Goal: Task Accomplishment & Management: Manage account settings

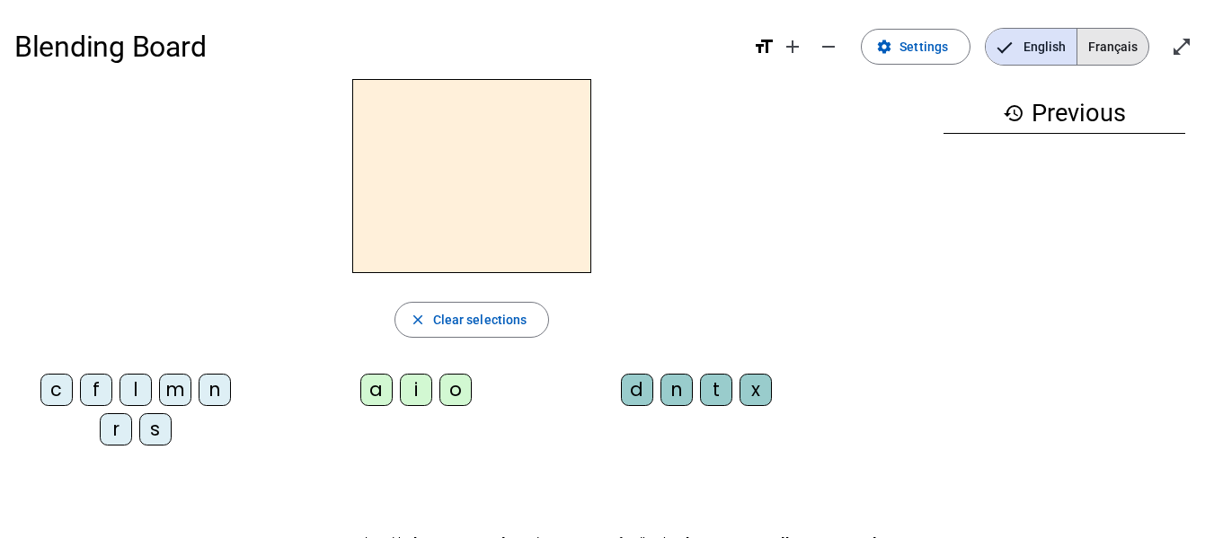
click at [1107, 54] on span "Français" at bounding box center [1112, 47] width 71 height 36
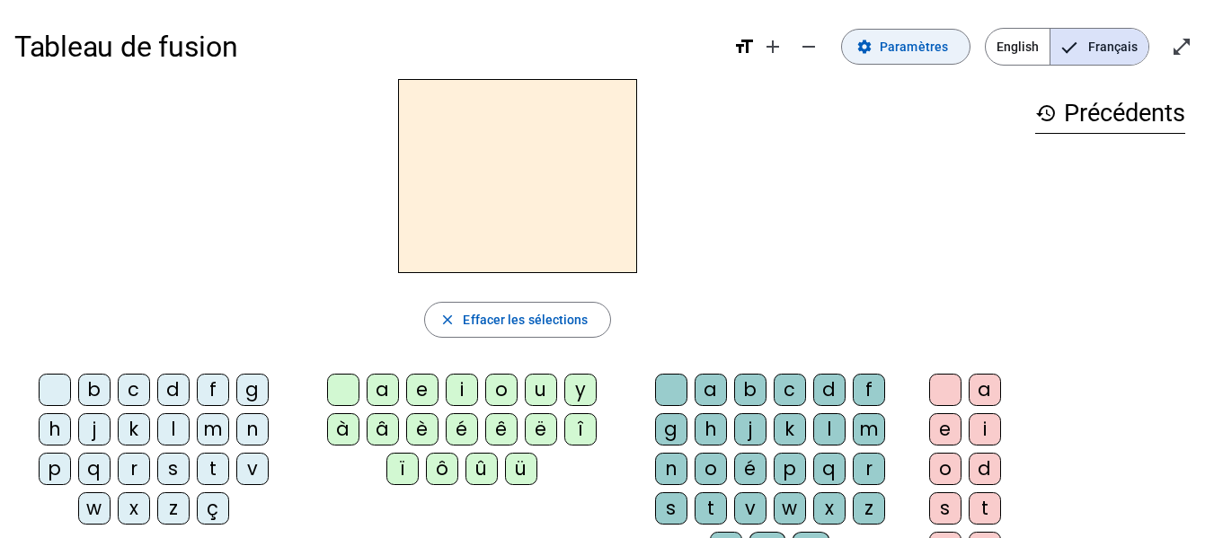
click at [944, 44] on span "Paramètres" at bounding box center [914, 47] width 68 height 22
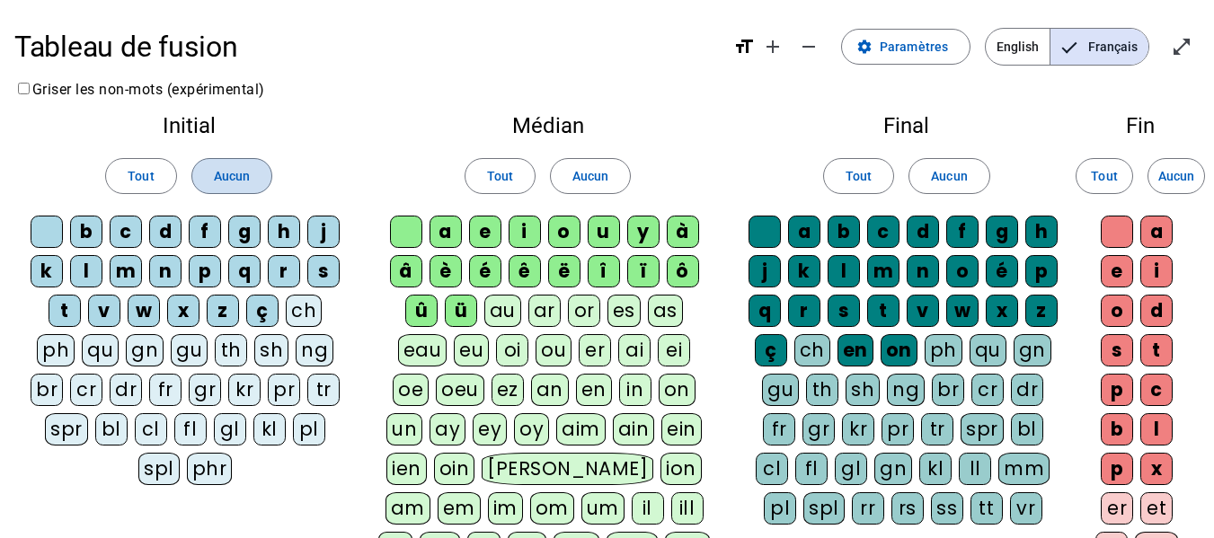
click at [235, 178] on span "Aucun" at bounding box center [232, 176] width 36 height 22
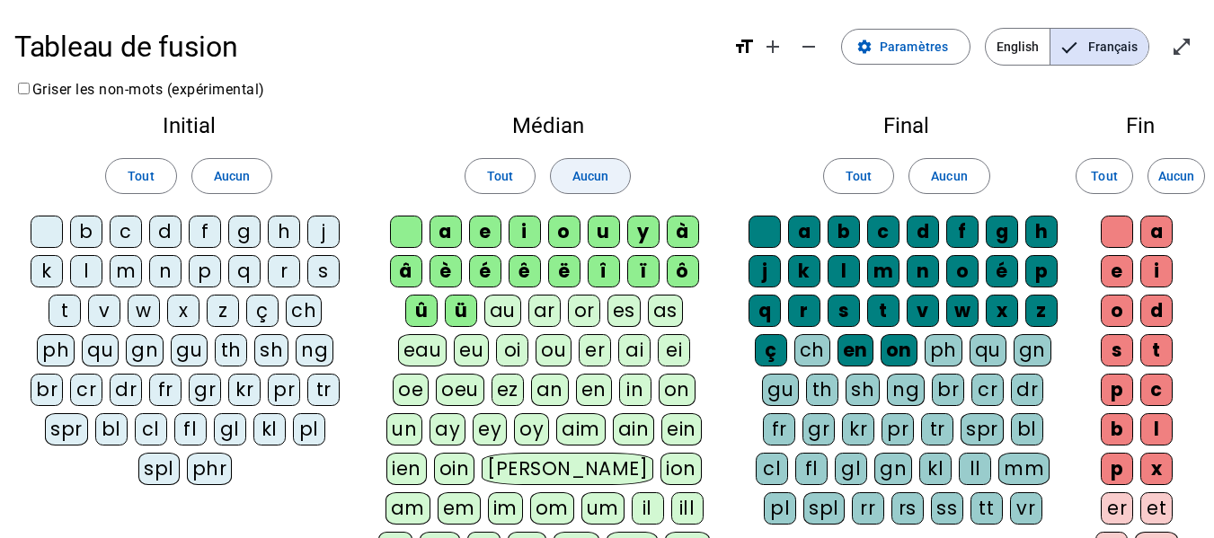
click at [602, 181] on span "Aucun" at bounding box center [590, 176] width 36 height 22
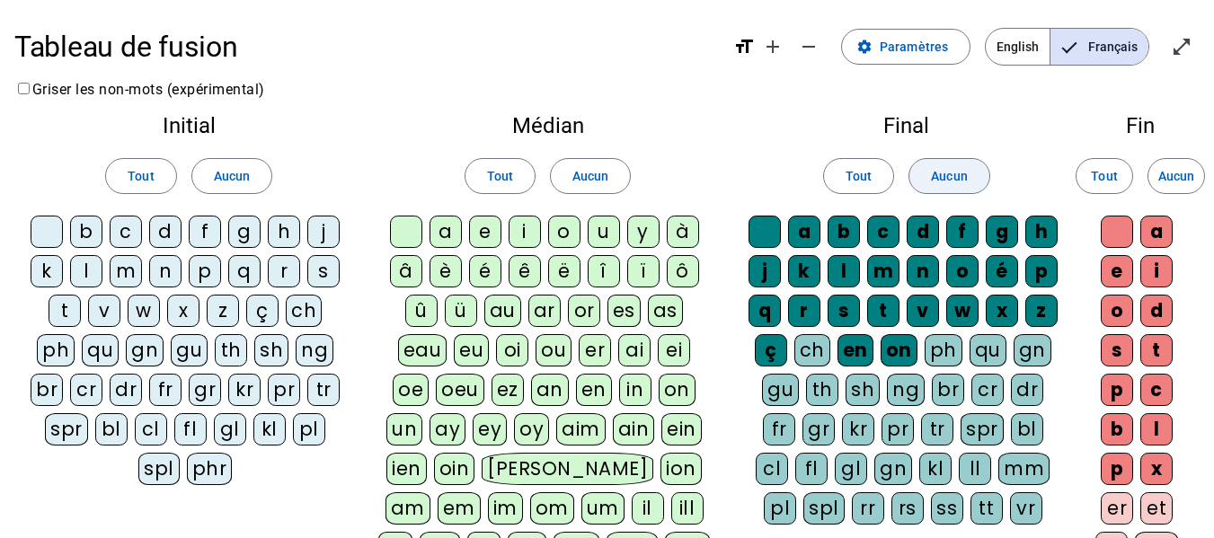
click at [960, 182] on span "Aucun" at bounding box center [949, 176] width 36 height 22
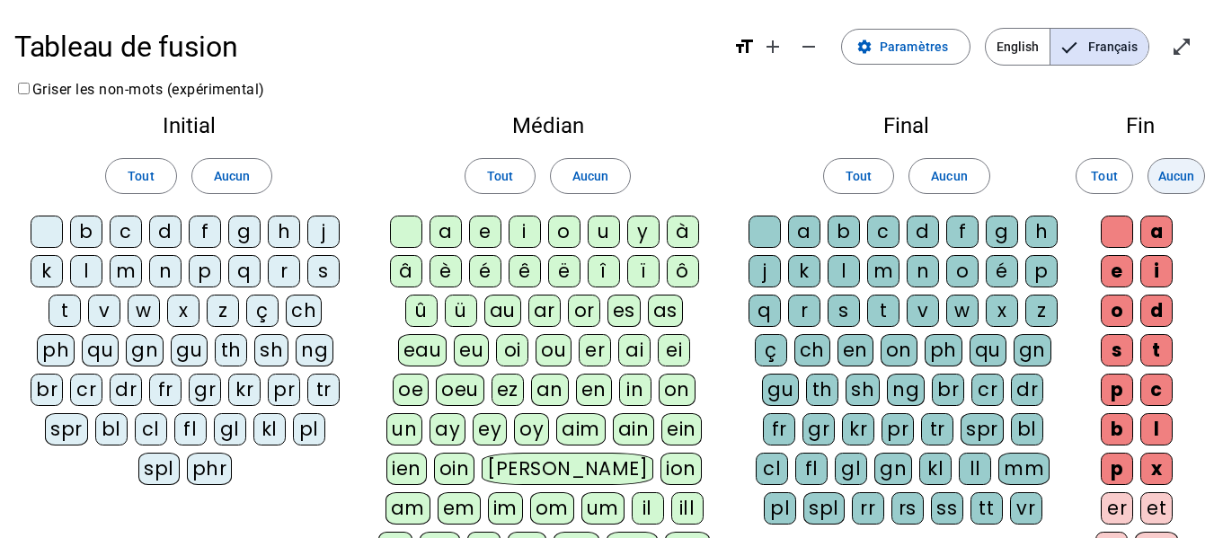
click at [1182, 175] on span "Aucun" at bounding box center [1176, 176] width 36 height 22
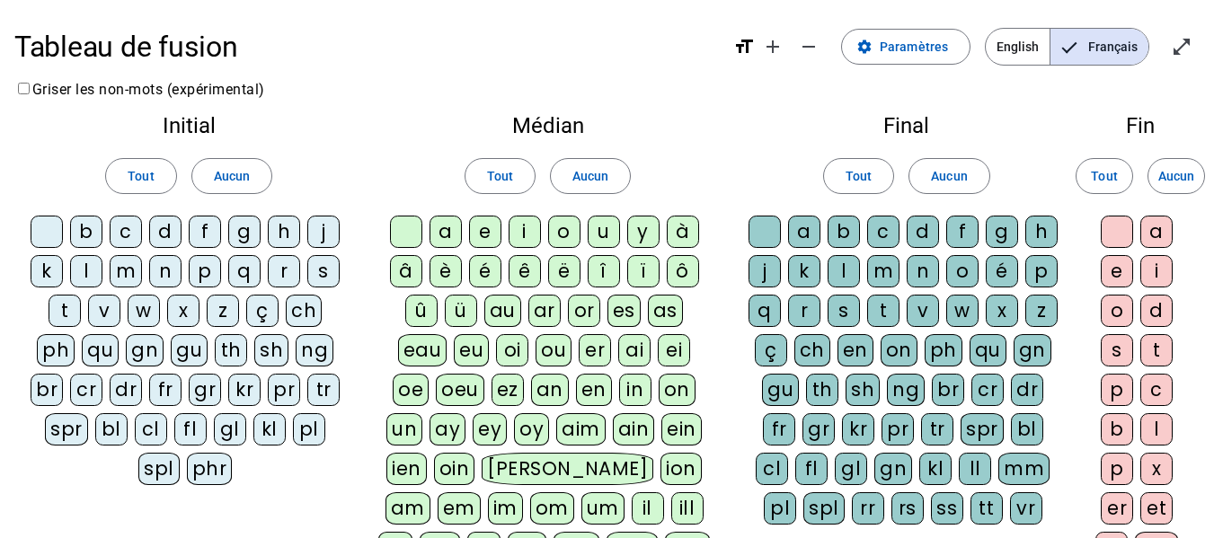
click at [124, 273] on div "m" at bounding box center [126, 271] width 32 height 32
click at [204, 279] on div "p" at bounding box center [205, 271] width 32 height 32
click at [89, 277] on div "l" at bounding box center [86, 271] width 32 height 32
click at [289, 274] on div "r" at bounding box center [284, 271] width 32 height 32
click at [564, 236] on div "o" at bounding box center [564, 232] width 32 height 32
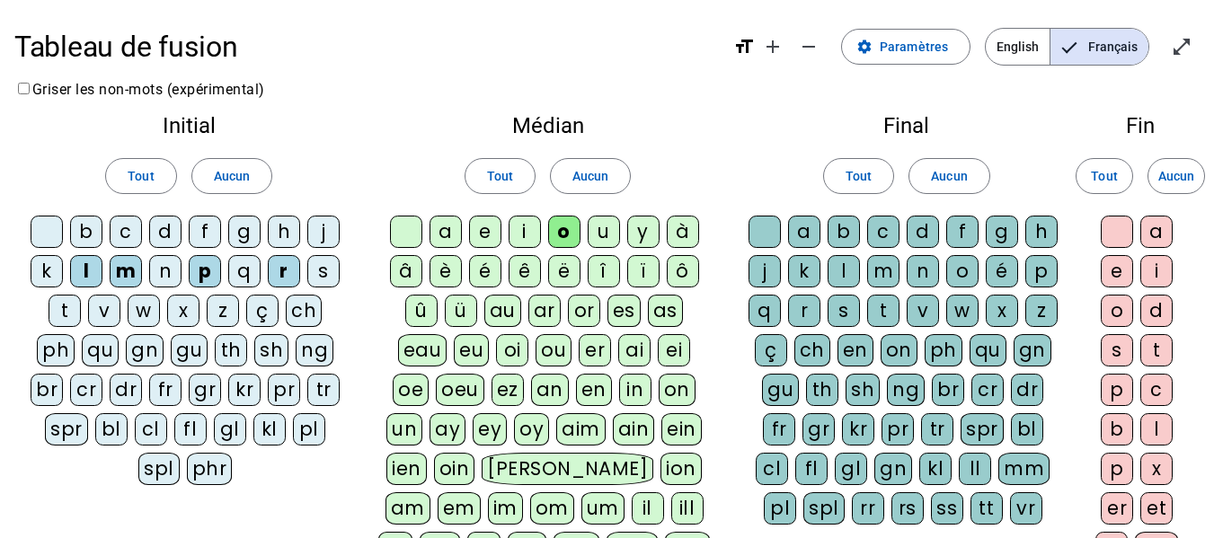
click at [447, 234] on div "a" at bounding box center [445, 232] width 32 height 32
click at [527, 235] on div "i" at bounding box center [525, 232] width 32 height 32
click at [874, 311] on div "t" at bounding box center [883, 311] width 32 height 32
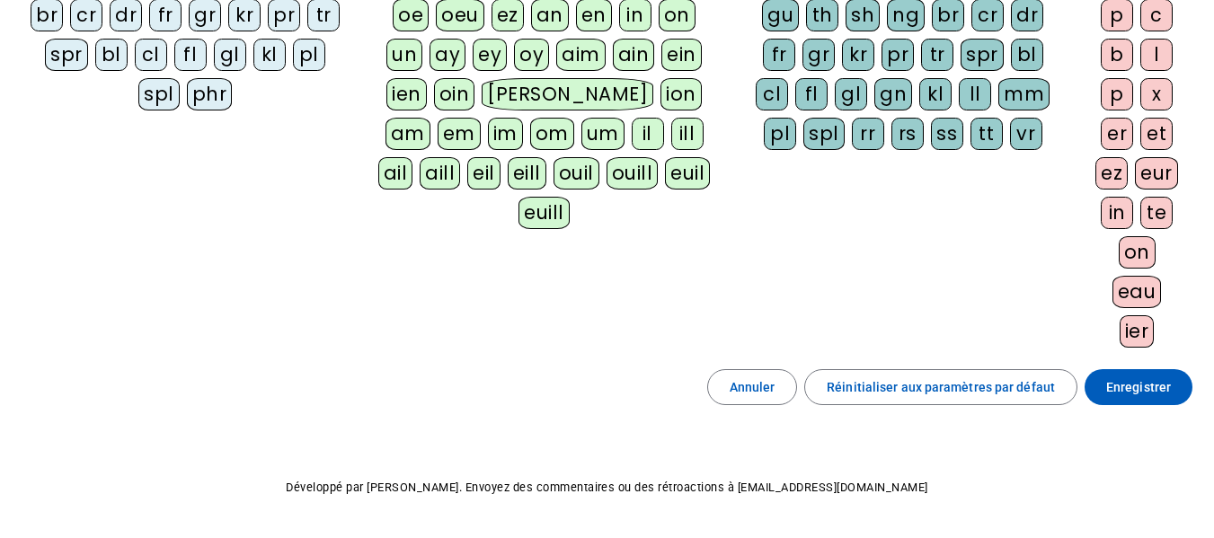
scroll to position [376, 0]
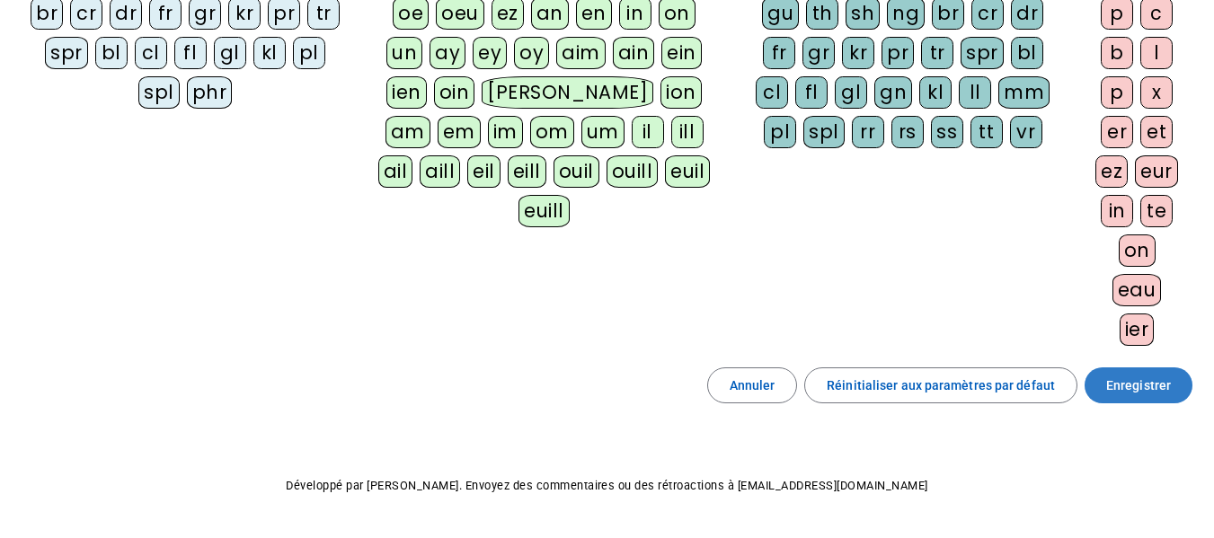
click at [1137, 380] on span "Enregistrer" at bounding box center [1138, 386] width 65 height 22
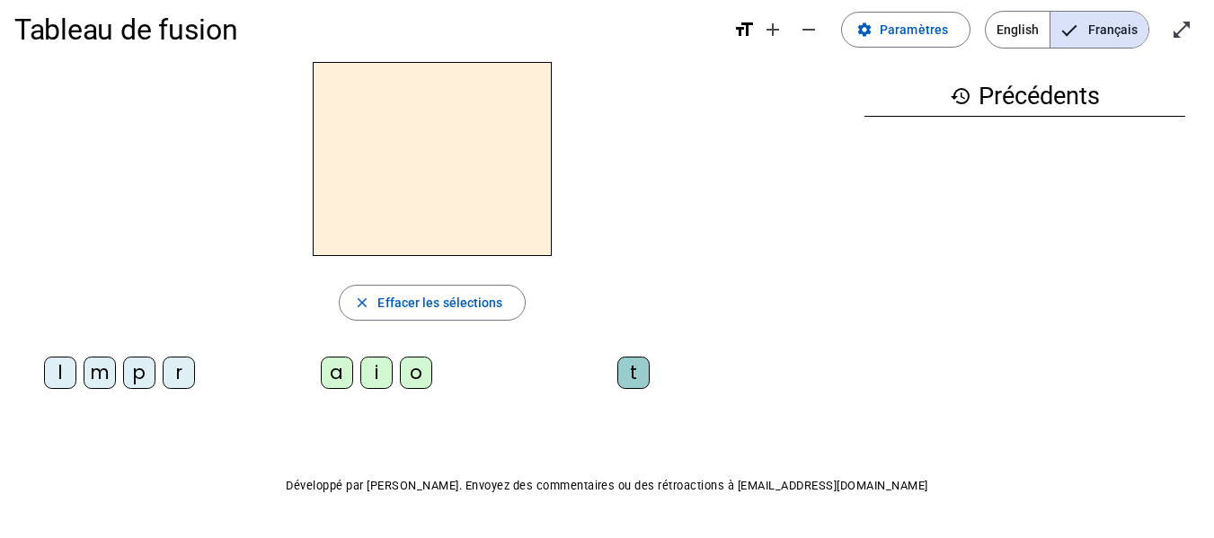
click at [115, 368] on div "m" at bounding box center [100, 373] width 32 height 32
click at [417, 370] on div "o" at bounding box center [416, 373] width 32 height 32
click at [636, 370] on div "t" at bounding box center [633, 373] width 32 height 32
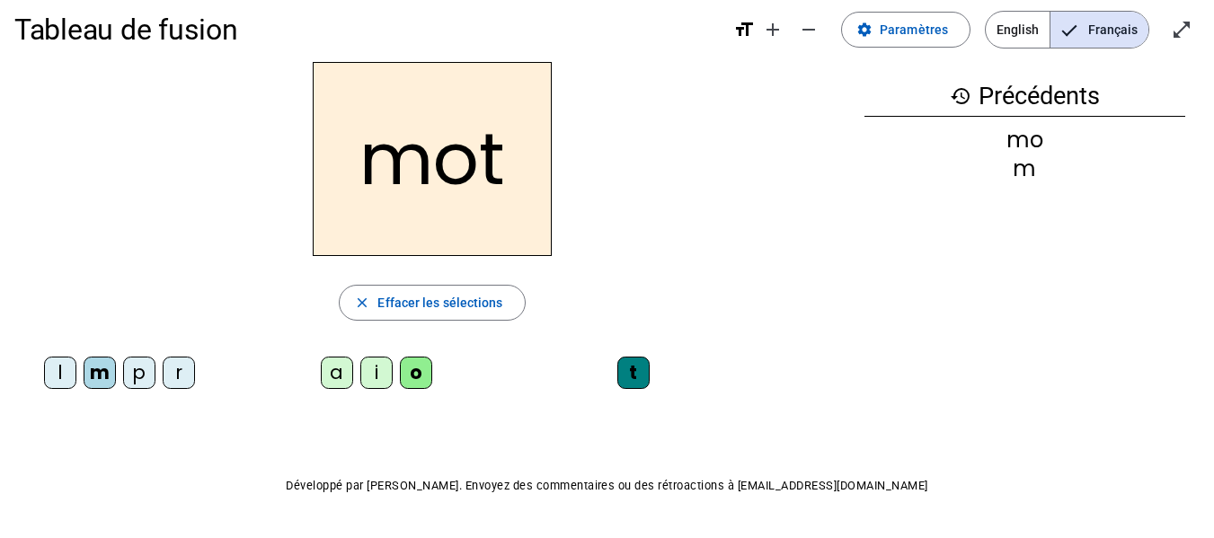
click at [142, 381] on div "p" at bounding box center [139, 373] width 32 height 32
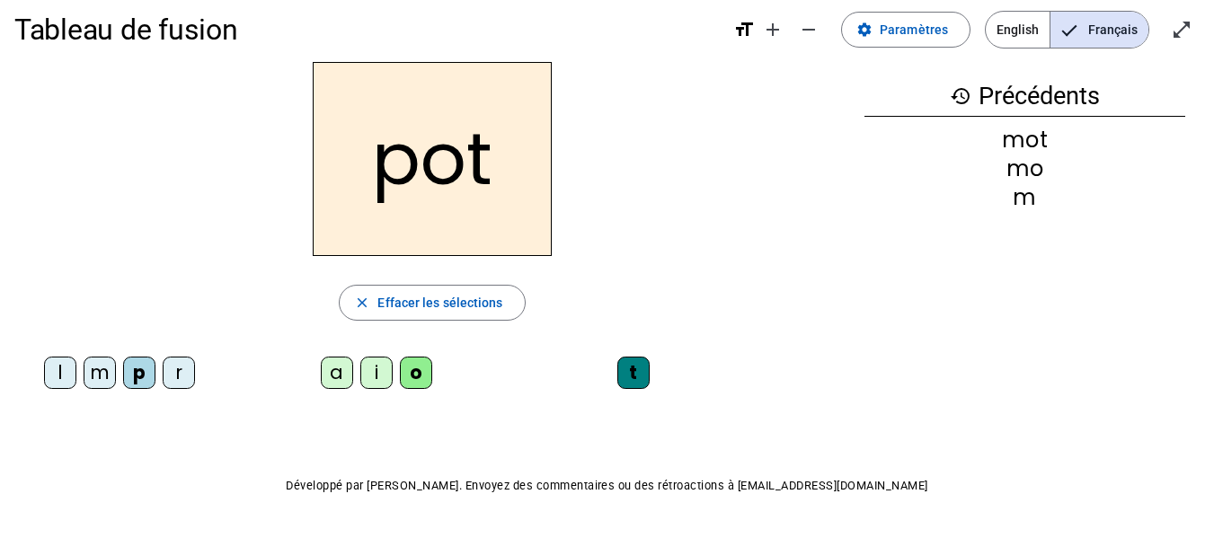
click at [55, 372] on div "l" at bounding box center [60, 373] width 32 height 32
